Goal: Transaction & Acquisition: Purchase product/service

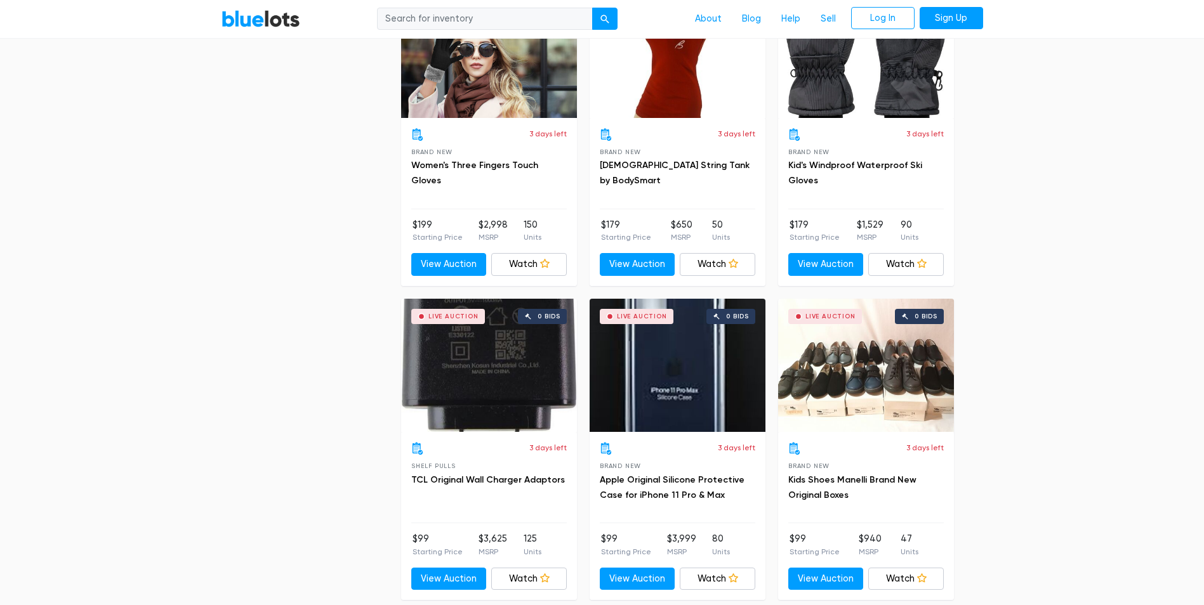
scroll to position [2666, 0]
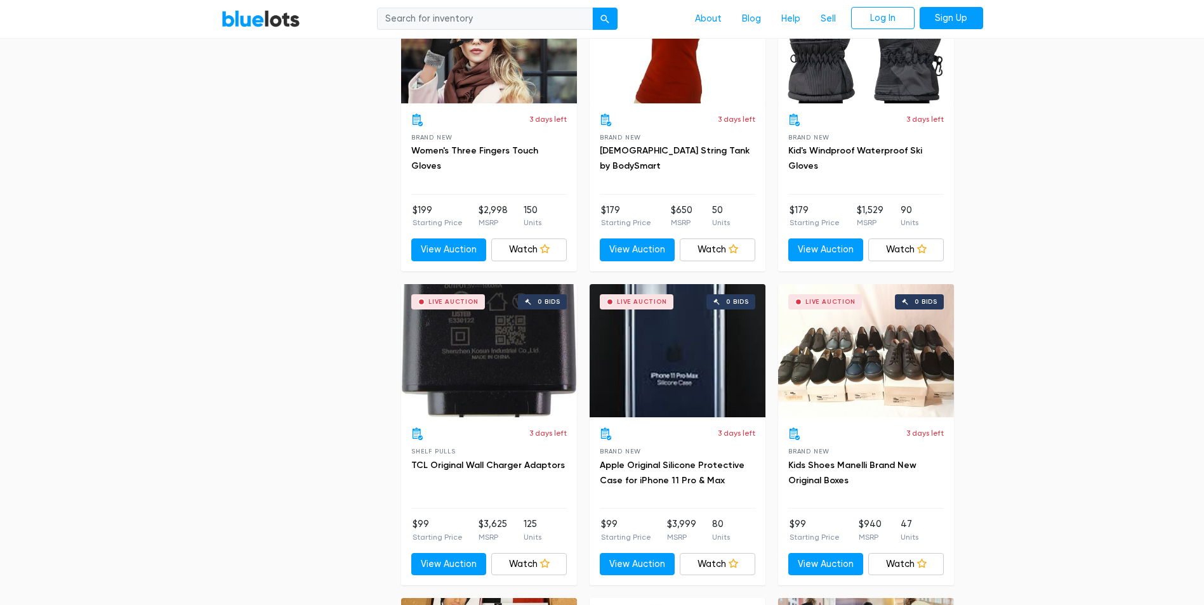
drag, startPoint x: 419, startPoint y: 8, endPoint x: 412, endPoint y: 8, distance: 7.0
click at [414, 8] on input "search" at bounding box center [485, 19] width 216 height 23
type input "pets"
click at [592, 8] on button "submit" at bounding box center [604, 19] width 25 height 23
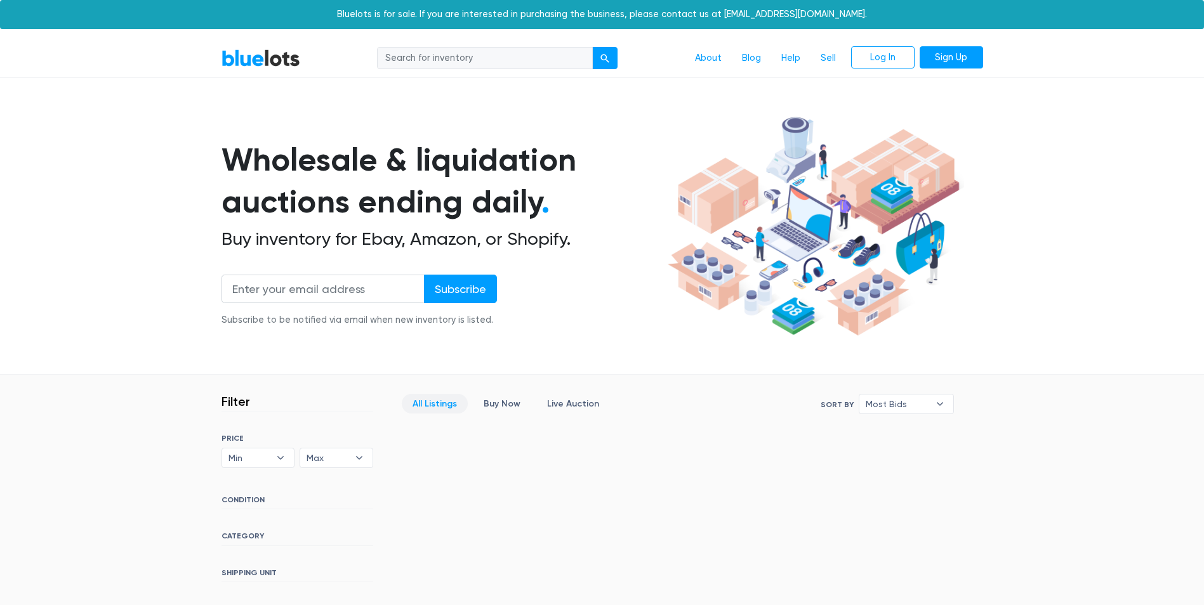
click at [444, 62] on input "search" at bounding box center [485, 58] width 216 height 23
click at [437, 58] on input "search" at bounding box center [485, 58] width 216 height 23
type input "pets"
click at [592, 47] on button "submit" at bounding box center [604, 58] width 25 height 23
